Goal: Task Accomplishment & Management: Manage account settings

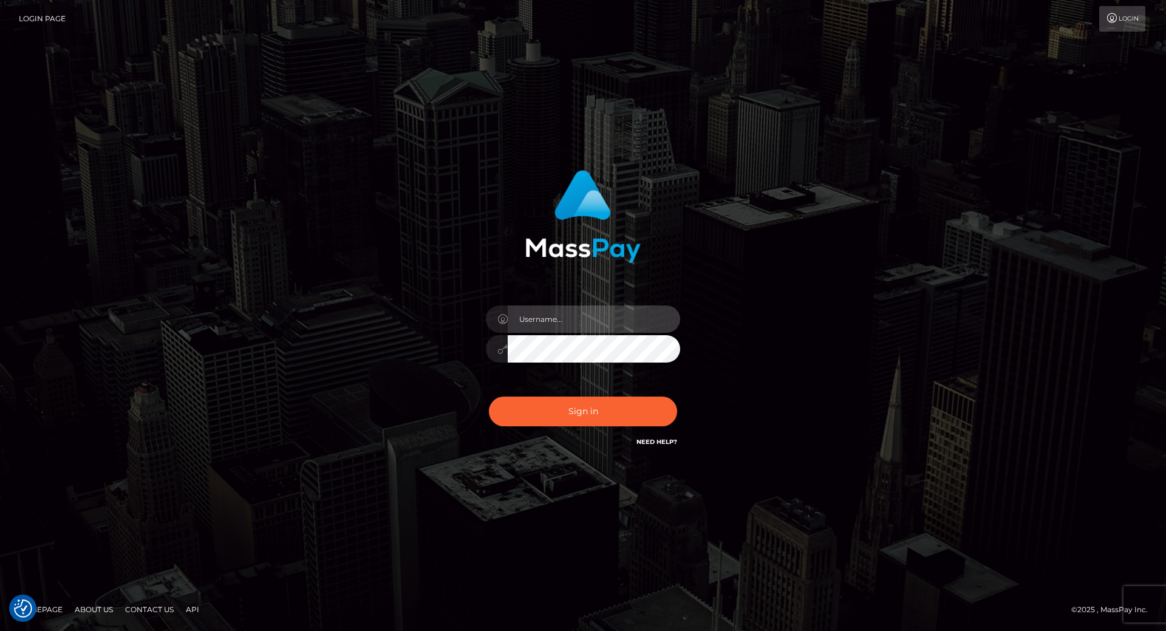
click at [557, 309] on input "text" at bounding box center [594, 318] width 172 height 27
type input "pascal.wish"
click at [568, 320] on input "pascal.wish" at bounding box center [594, 318] width 172 height 27
type input "[PERSON_NAME].throne"
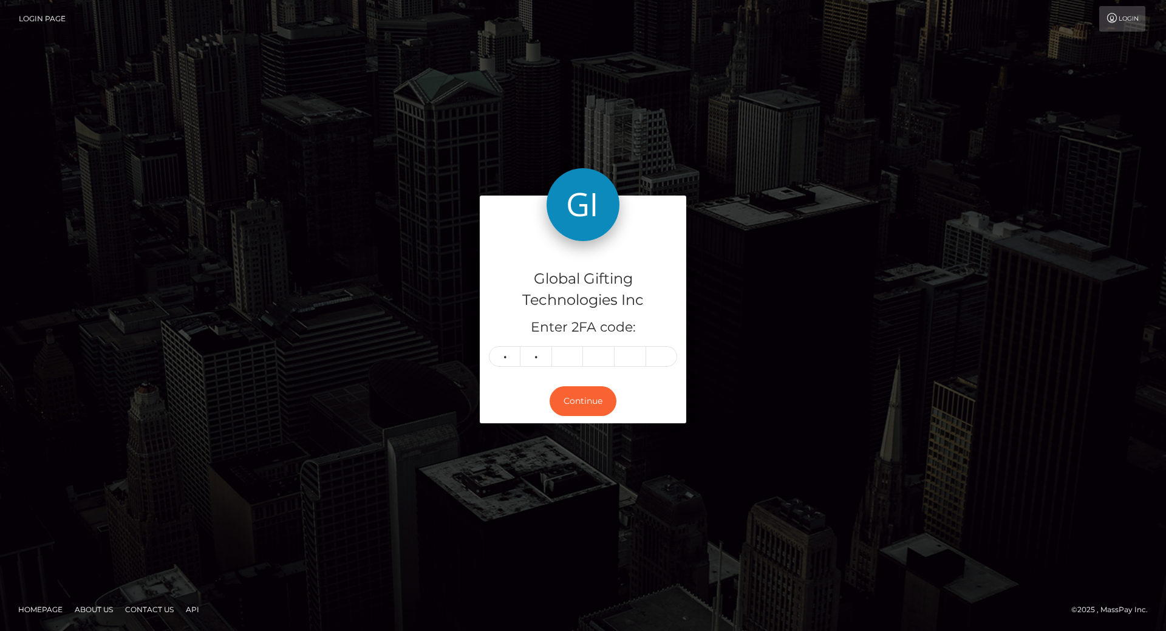
type input "2"
type input "1"
type input "8"
type input "2"
click at [584, 401] on button "Continue" at bounding box center [583, 401] width 67 height 30
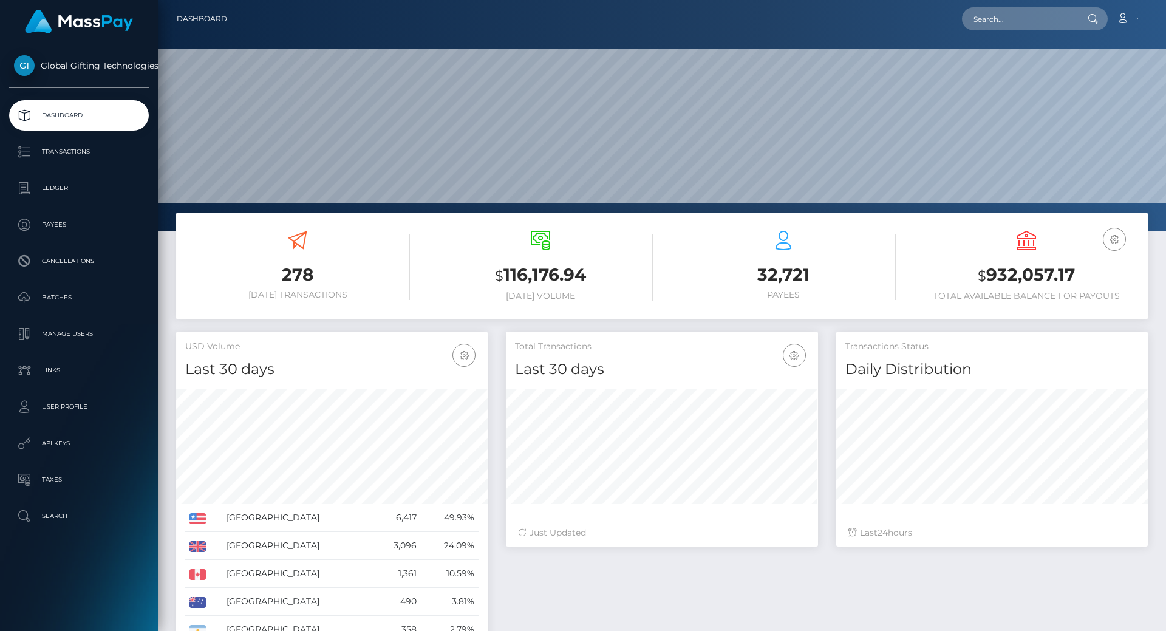
scroll to position [389, 312]
click at [1034, 271] on h3 "$ 932,057.17" at bounding box center [1026, 275] width 225 height 25
copy h3 "932,057.17"
